Goal: Navigation & Orientation: Find specific page/section

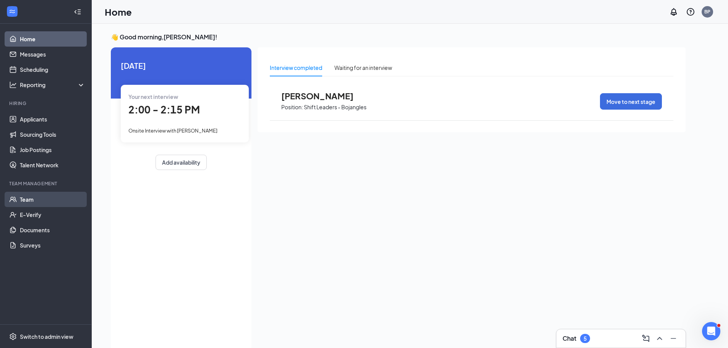
click at [62, 202] on link "Team" at bounding box center [52, 199] width 65 height 15
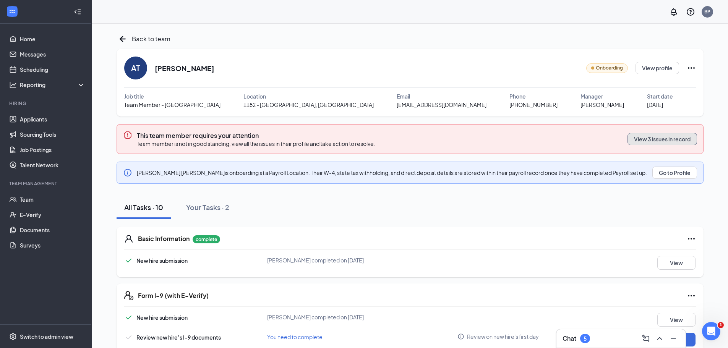
click at [648, 141] on button "View 3 issues in record" at bounding box center [662, 139] width 70 height 12
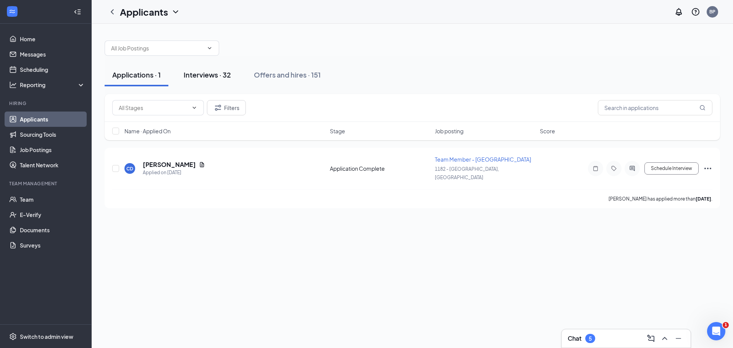
click at [200, 72] on div "Interviews · 32" at bounding box center [207, 75] width 47 height 10
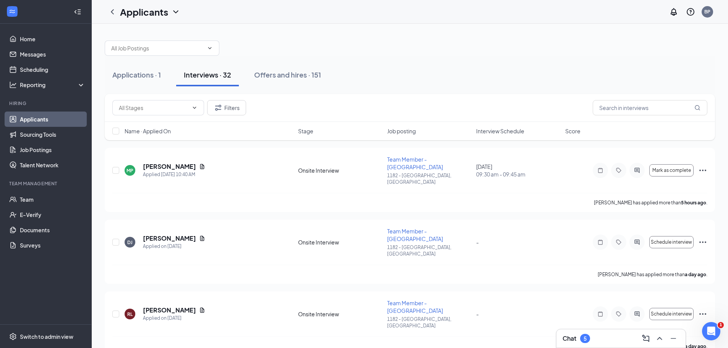
click at [52, 120] on link "Applicants" at bounding box center [52, 119] width 65 height 15
